Goal: Task Accomplishment & Management: Use online tool/utility

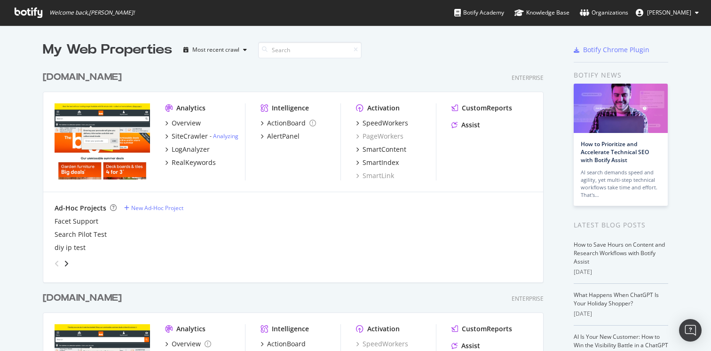
scroll to position [344, 697]
click at [87, 73] on div "[DOMAIN_NAME]" at bounding box center [82, 78] width 79 height 14
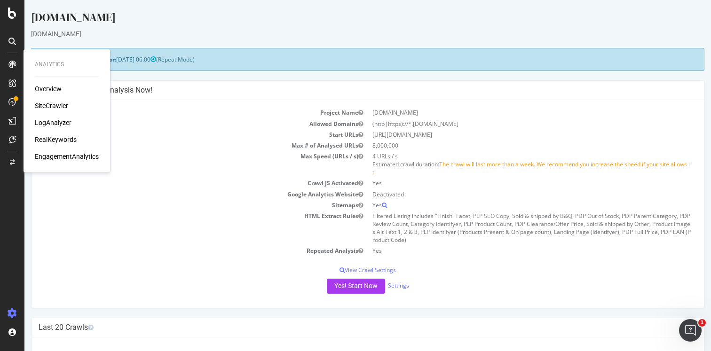
click at [53, 105] on div "SiteCrawler" at bounding box center [51, 105] width 33 height 9
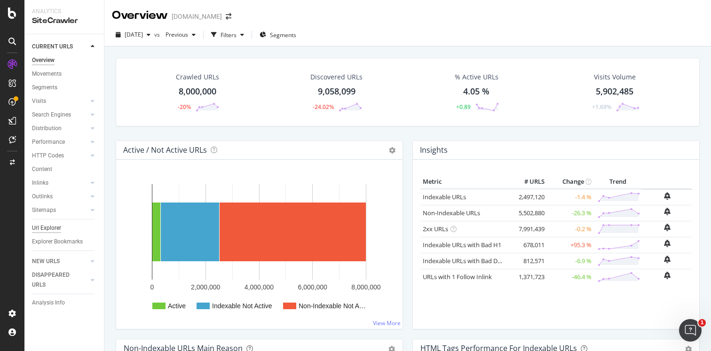
click at [51, 229] on div "Url Explorer" at bounding box center [46, 228] width 29 height 10
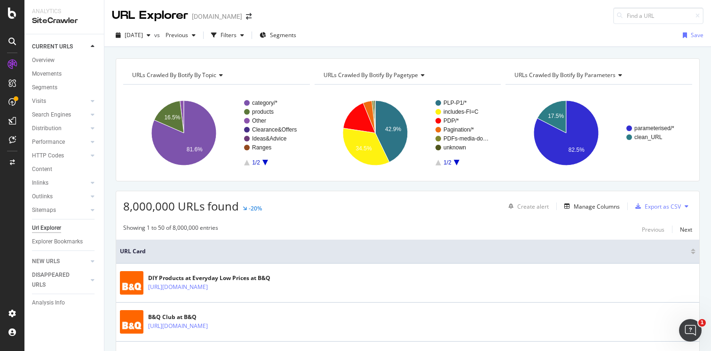
click at [474, 243] on th "URL Card" at bounding box center [407, 252] width 583 height 24
click at [600, 204] on div "Manage Columns" at bounding box center [597, 207] width 46 height 8
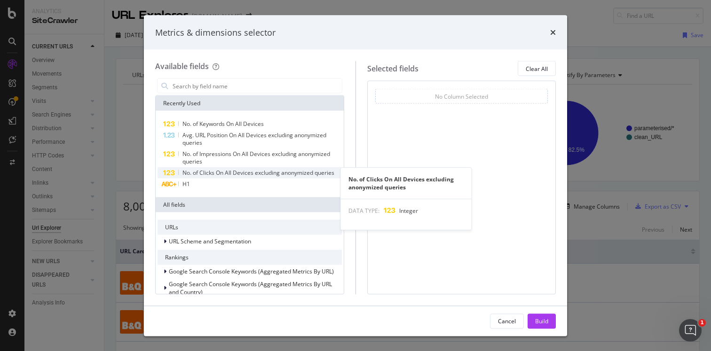
click at [246, 170] on span "No. of Clicks On All Devices excluding anonymized queries" at bounding box center [259, 173] width 152 height 8
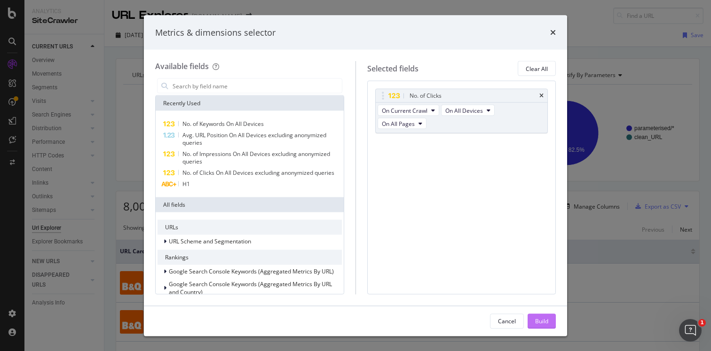
click at [543, 323] on div "Build" at bounding box center [541, 321] width 13 height 8
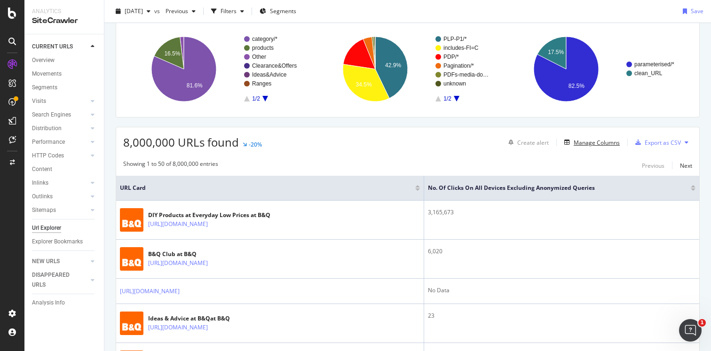
scroll to position [67, 0]
